Goal: Information Seeking & Learning: Find specific fact

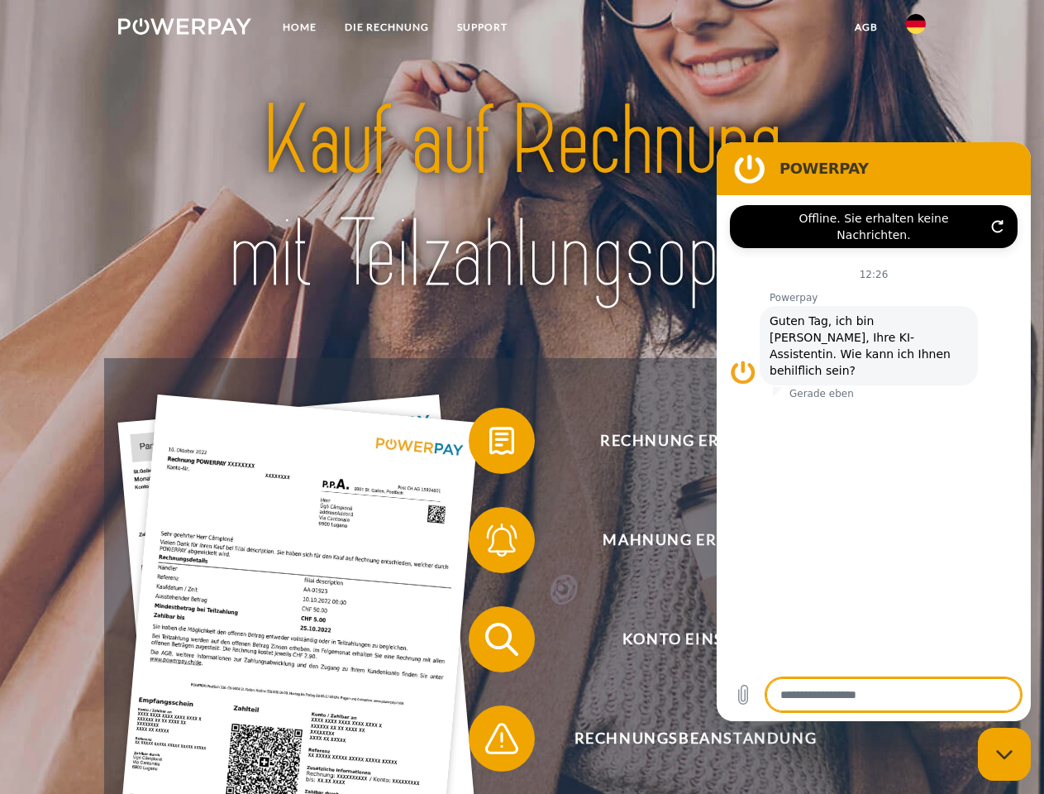
click at [184, 29] on img at bounding box center [184, 26] width 133 height 17
click at [916, 29] on img at bounding box center [916, 24] width 20 height 20
click at [866, 27] on link "agb" at bounding box center [866, 27] width 51 height 30
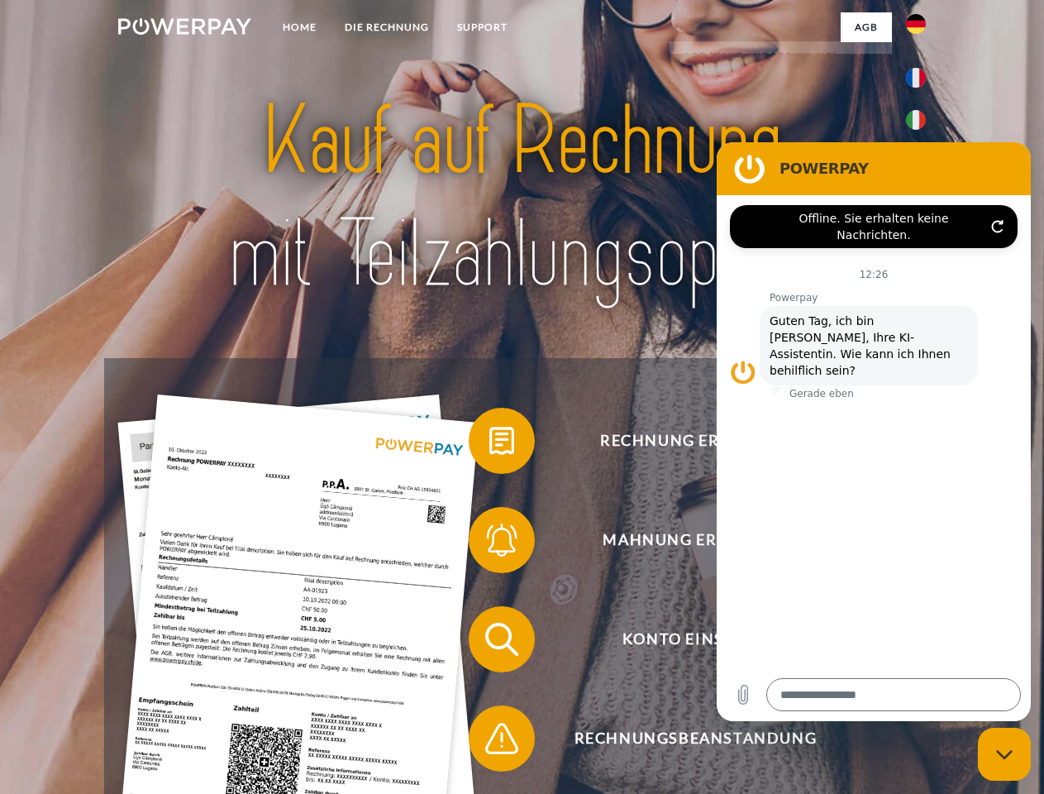
click at [489, 444] on span at bounding box center [477, 440] width 83 height 83
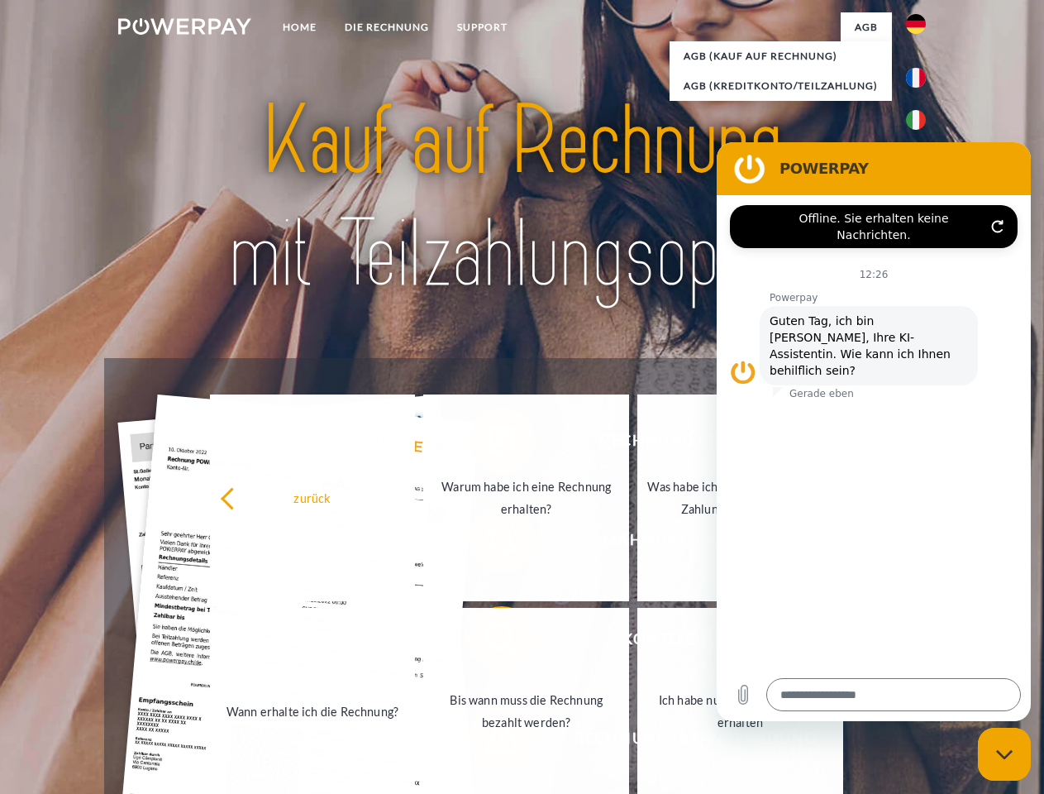
click at [489, 543] on div "Rechnung erhalten? Mahnung erhalten? Konto einsehen" at bounding box center [521, 688] width 835 height 661
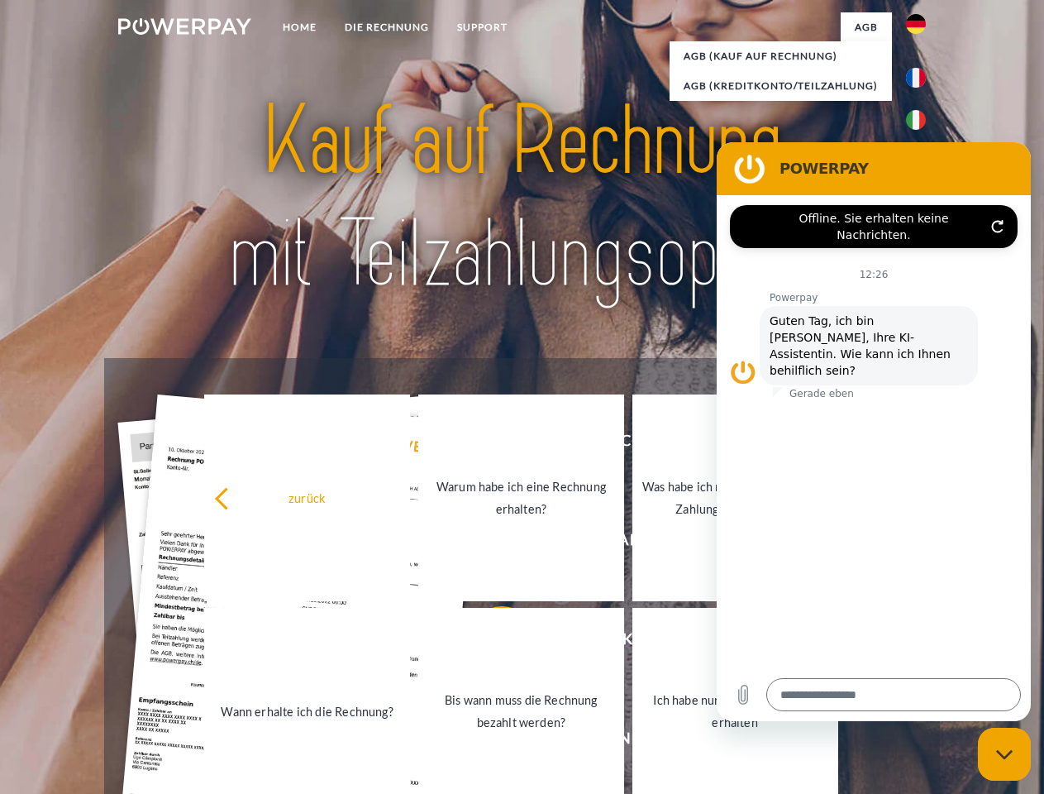
click at [489, 642] on link "Bis wann muss die Rechnung bezahlt werden?" at bounding box center [521, 711] width 206 height 207
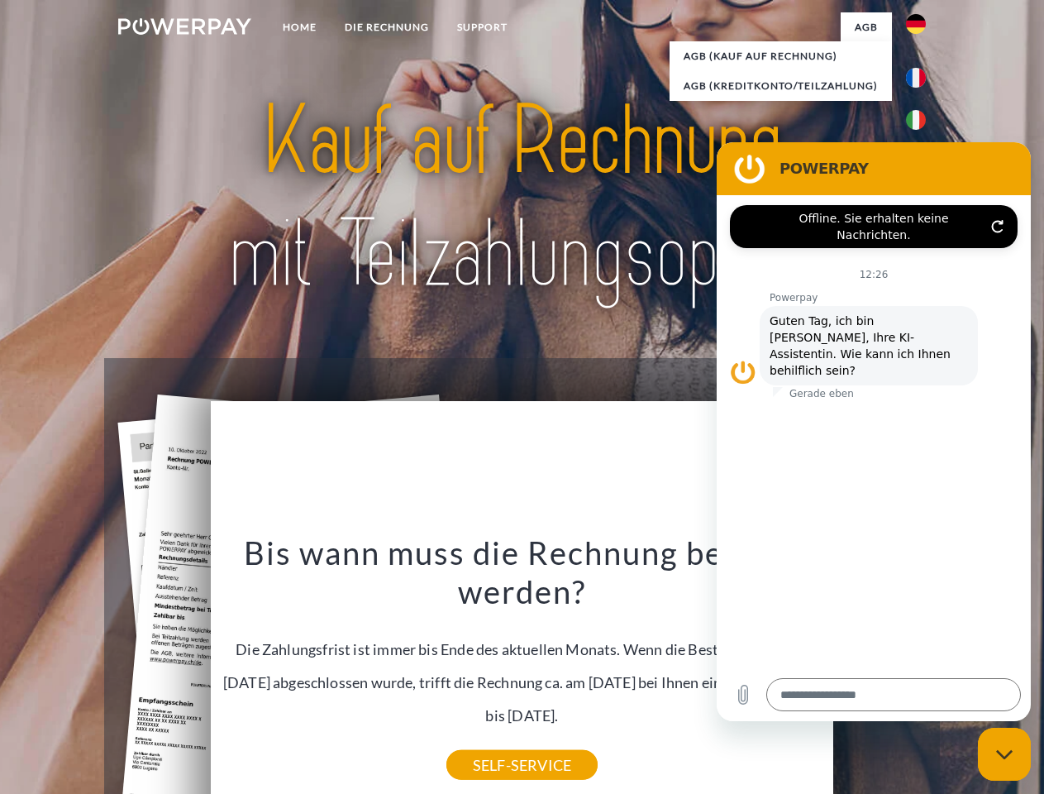
click at [1005, 754] on icon "Messaging-Fenster schließen" at bounding box center [1004, 754] width 17 height 11
type textarea "*"
